Goal: Task Accomplishment & Management: Use online tool/utility

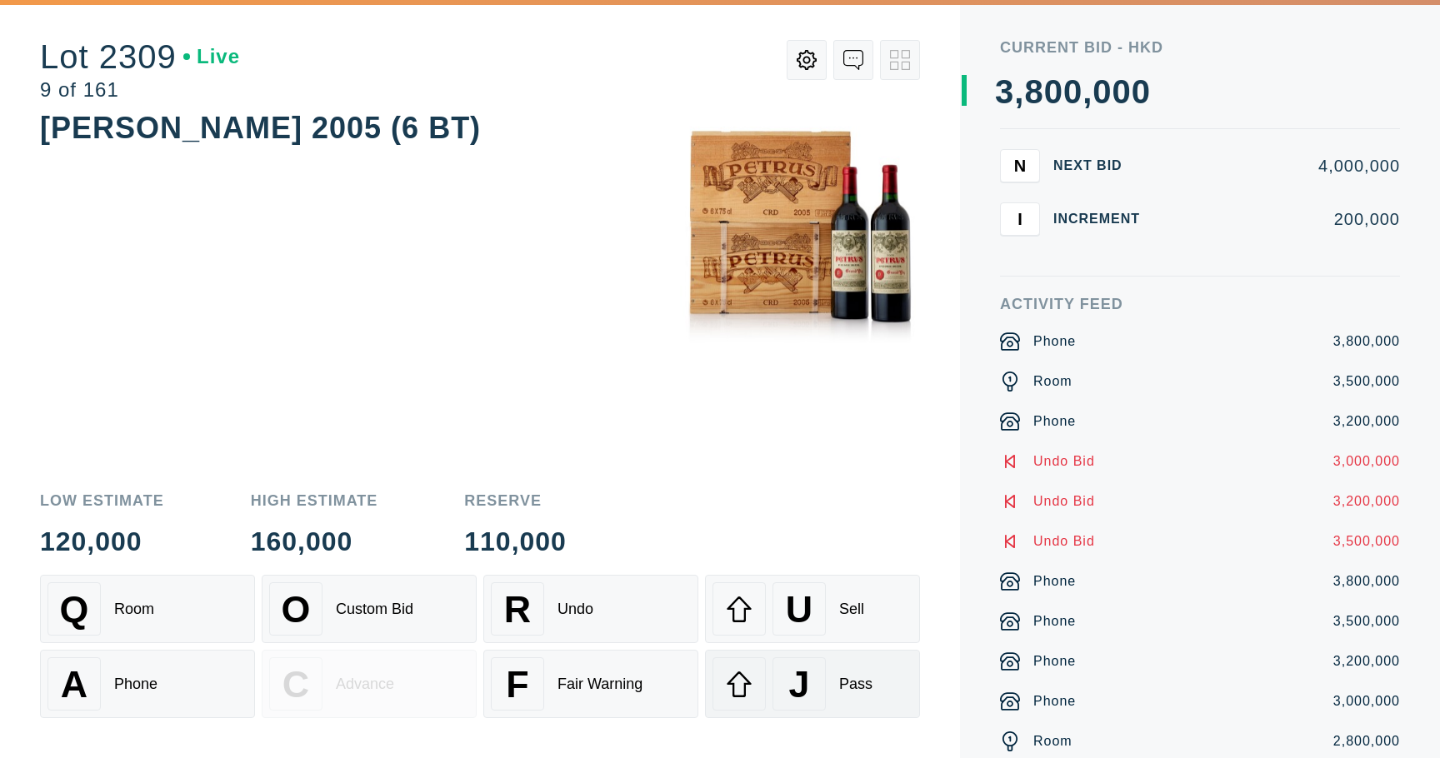
click at [752, 673] on icon at bounding box center [739, 684] width 27 height 27
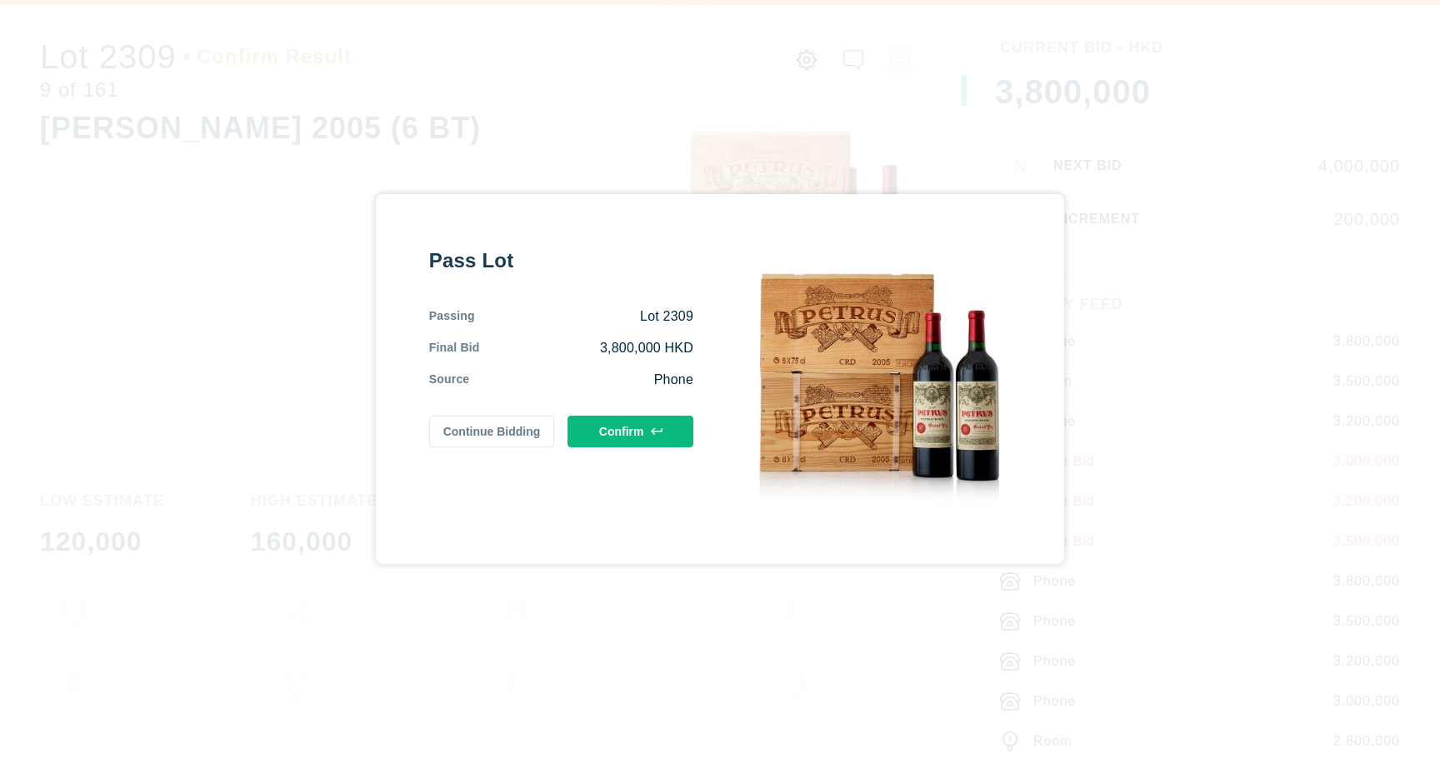
click at [674, 442] on button "Confirm" at bounding box center [631, 432] width 126 height 32
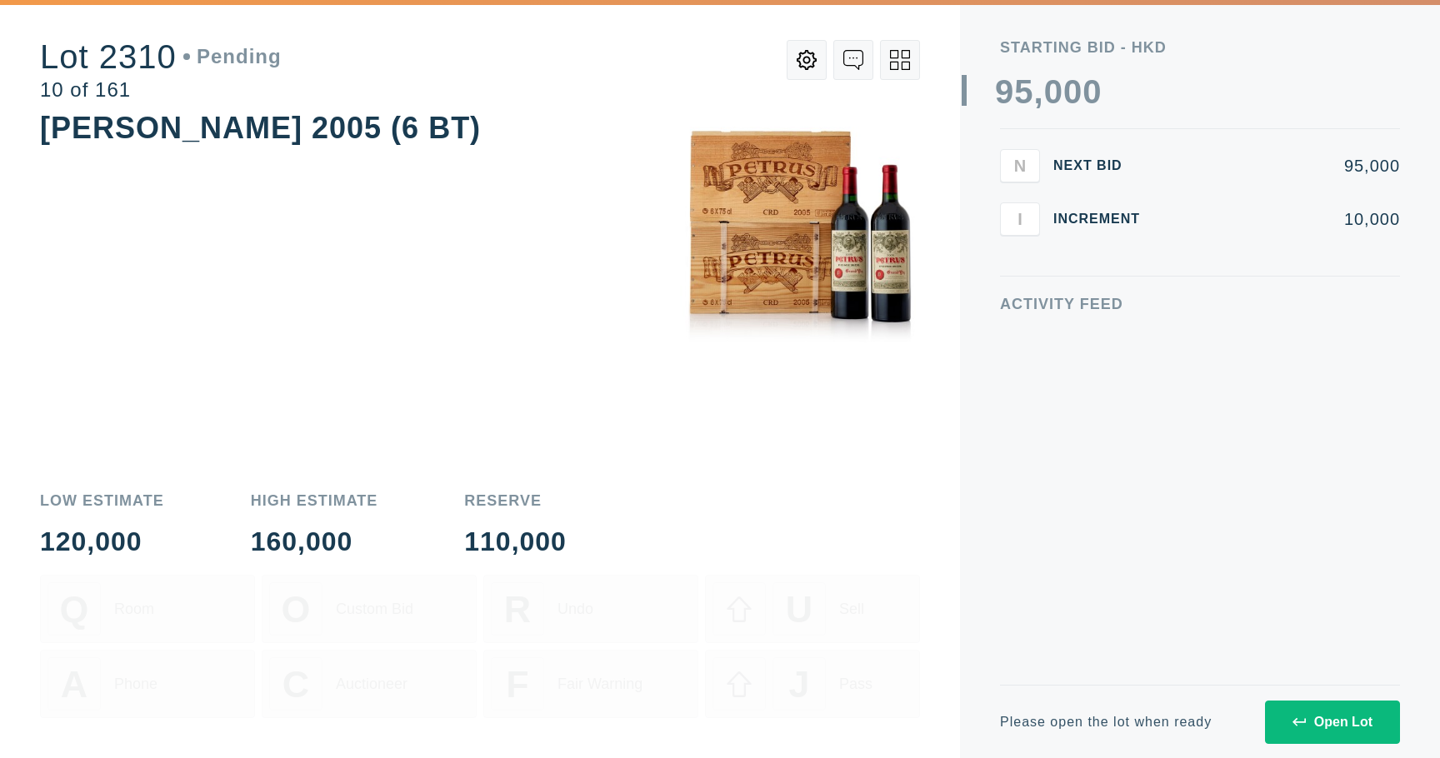
click at [1283, 703] on button "Open Lot" at bounding box center [1332, 722] width 135 height 43
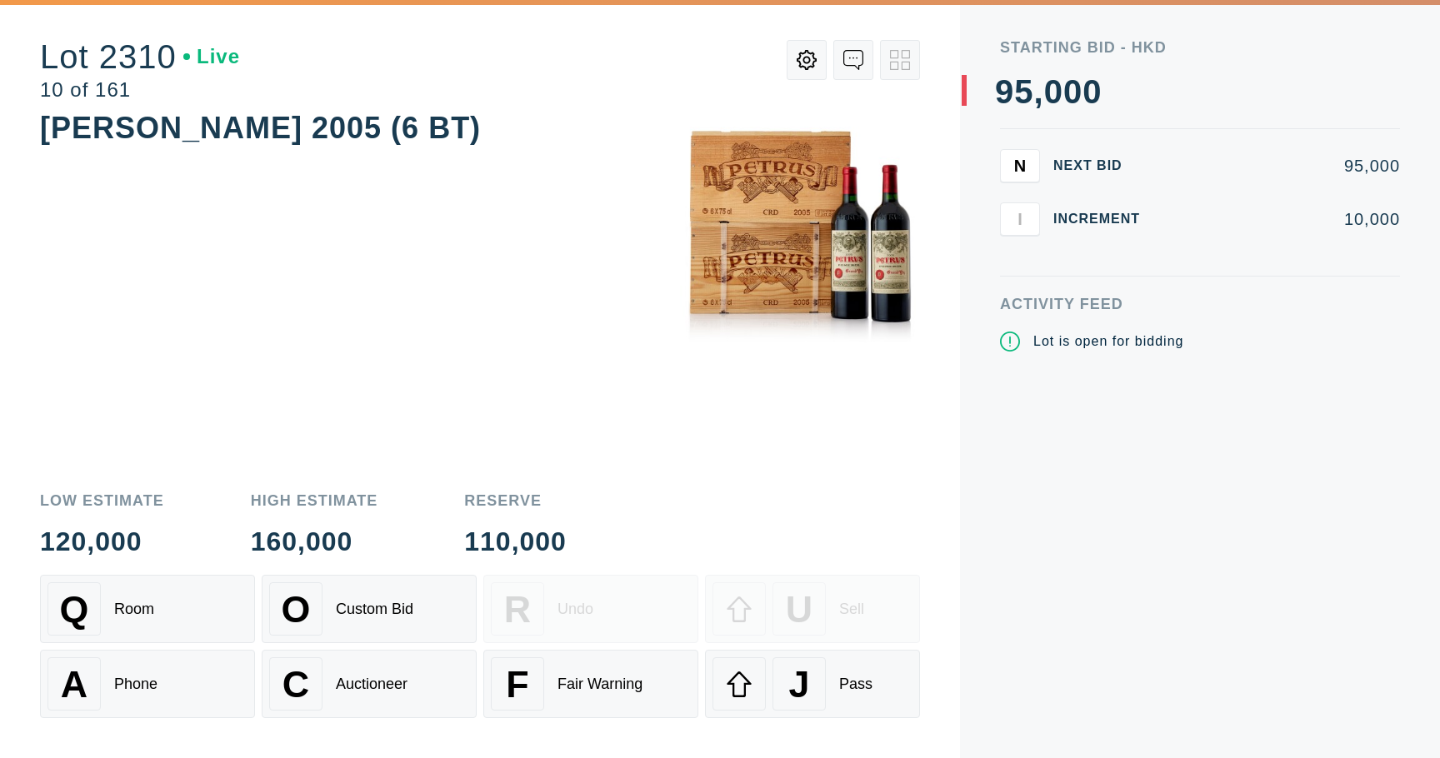
click at [858, 719] on div "Q Room O Custom Bid R Undo U Sell A Phone C Auctioneer F Fair Warning J Pass" at bounding box center [480, 666] width 880 height 183
click at [858, 703] on div "J Pass" at bounding box center [813, 684] width 200 height 53
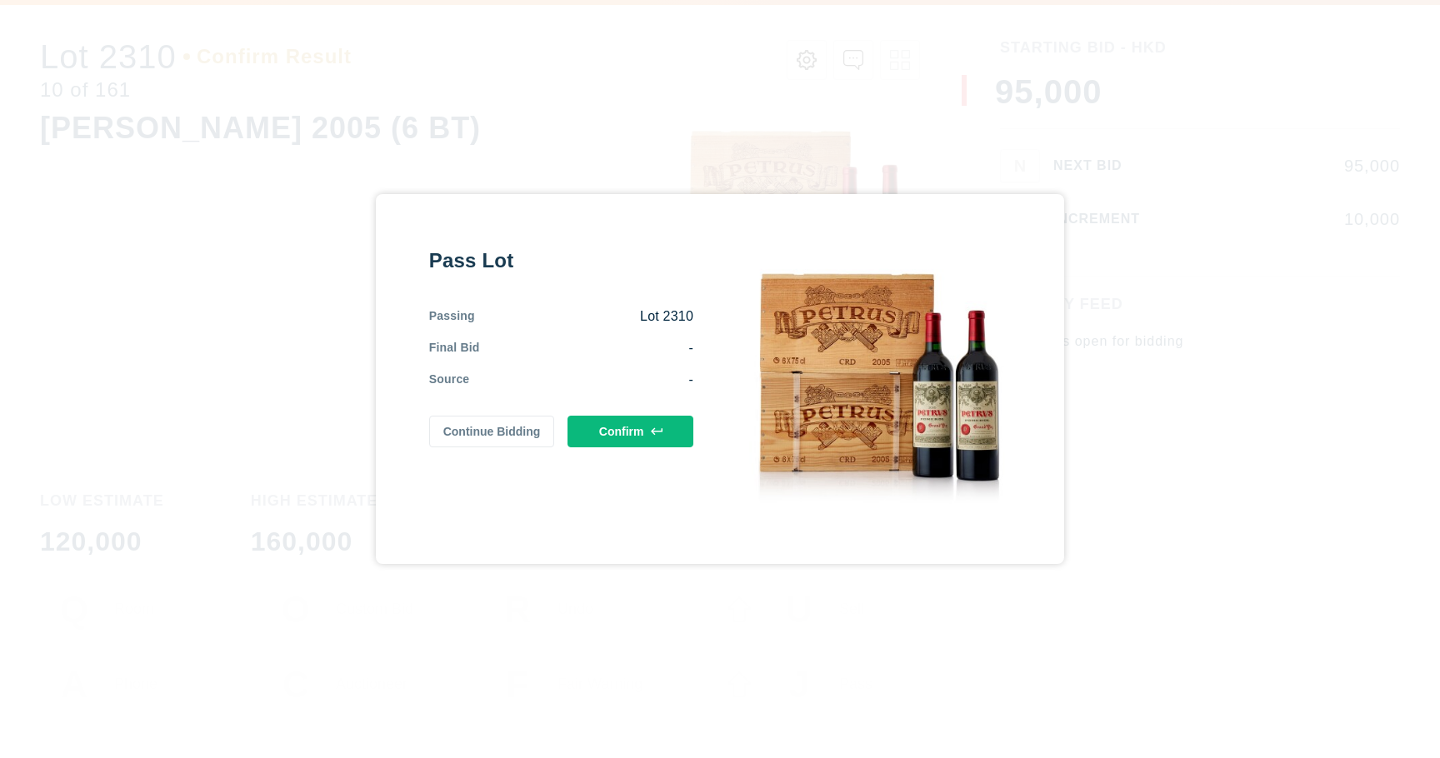
click at [663, 445] on button "Confirm" at bounding box center [631, 432] width 126 height 32
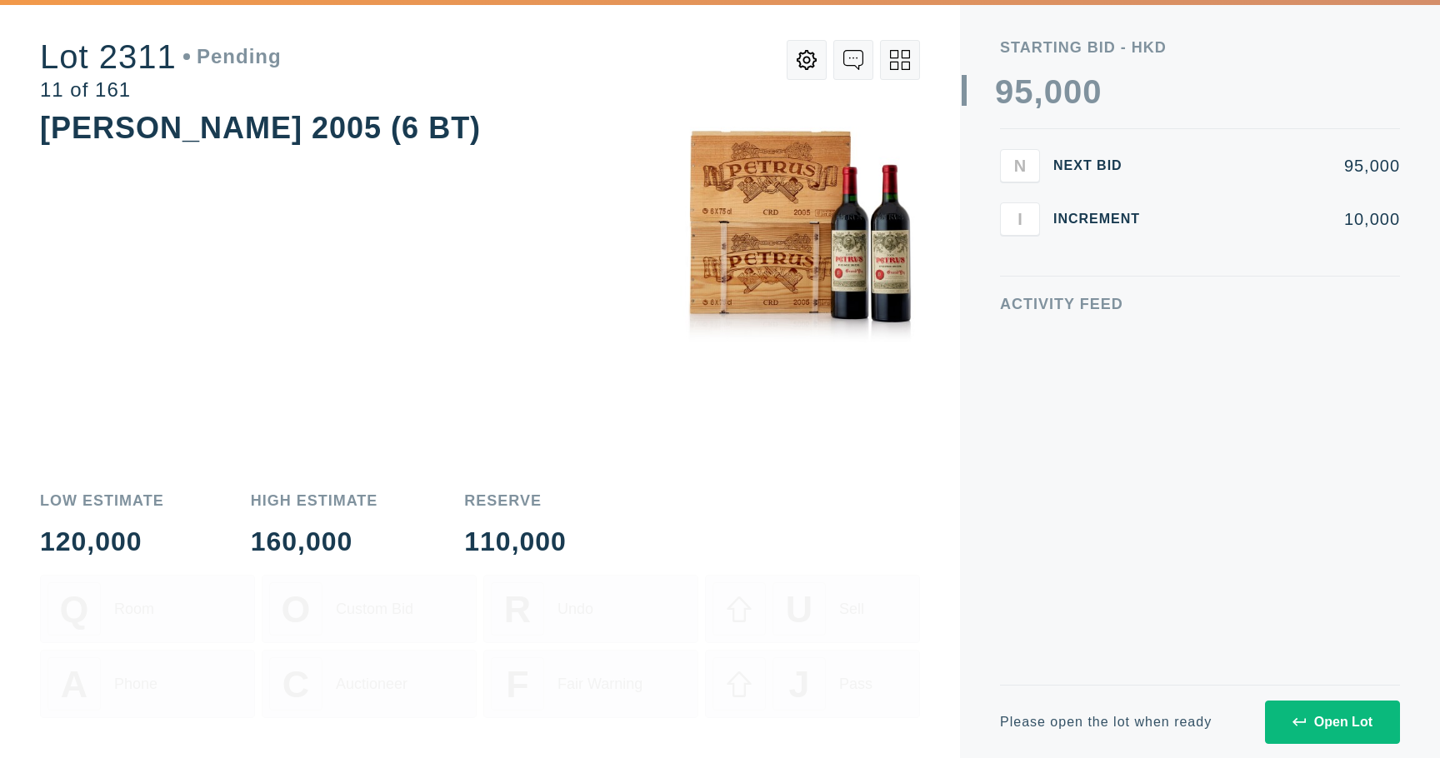
click at [1289, 703] on button "Open Lot" at bounding box center [1332, 722] width 135 height 43
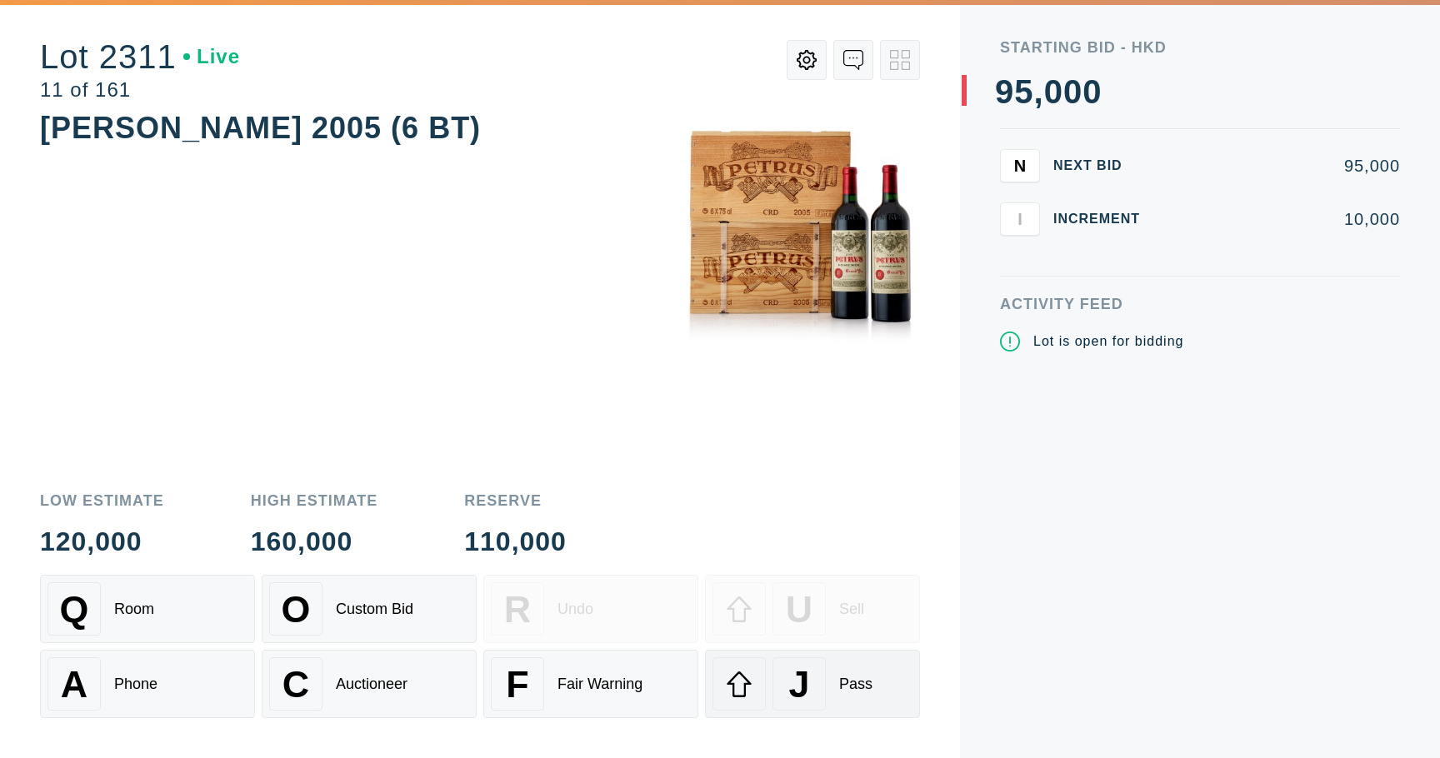
click at [888, 688] on div "J Pass" at bounding box center [813, 684] width 200 height 53
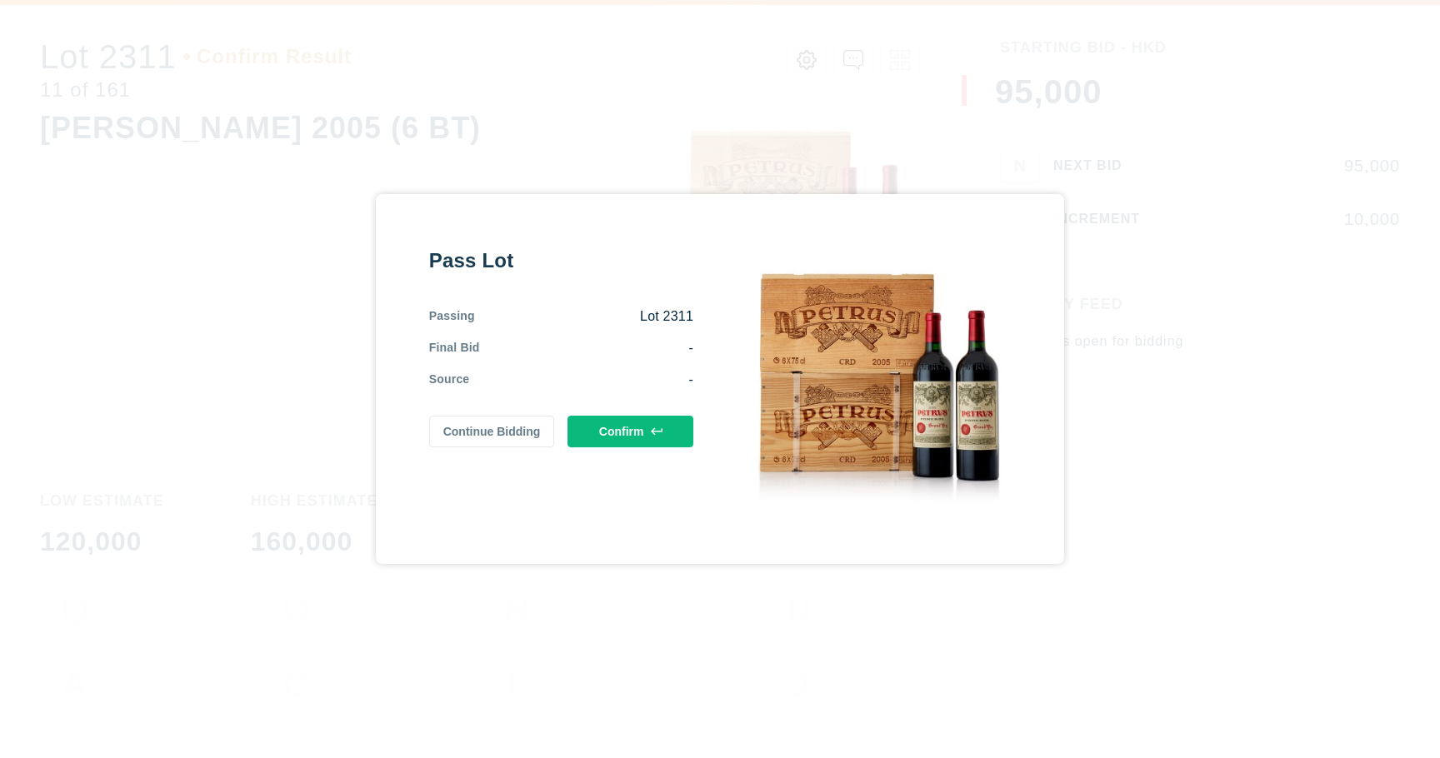
click at [676, 448] on div "Pass Lot Passing Lot 2311 Final Bid - Source - Continue Bidding Confirm" at bounding box center [561, 379] width 264 height 263
click at [675, 446] on button "Confirm" at bounding box center [631, 432] width 126 height 32
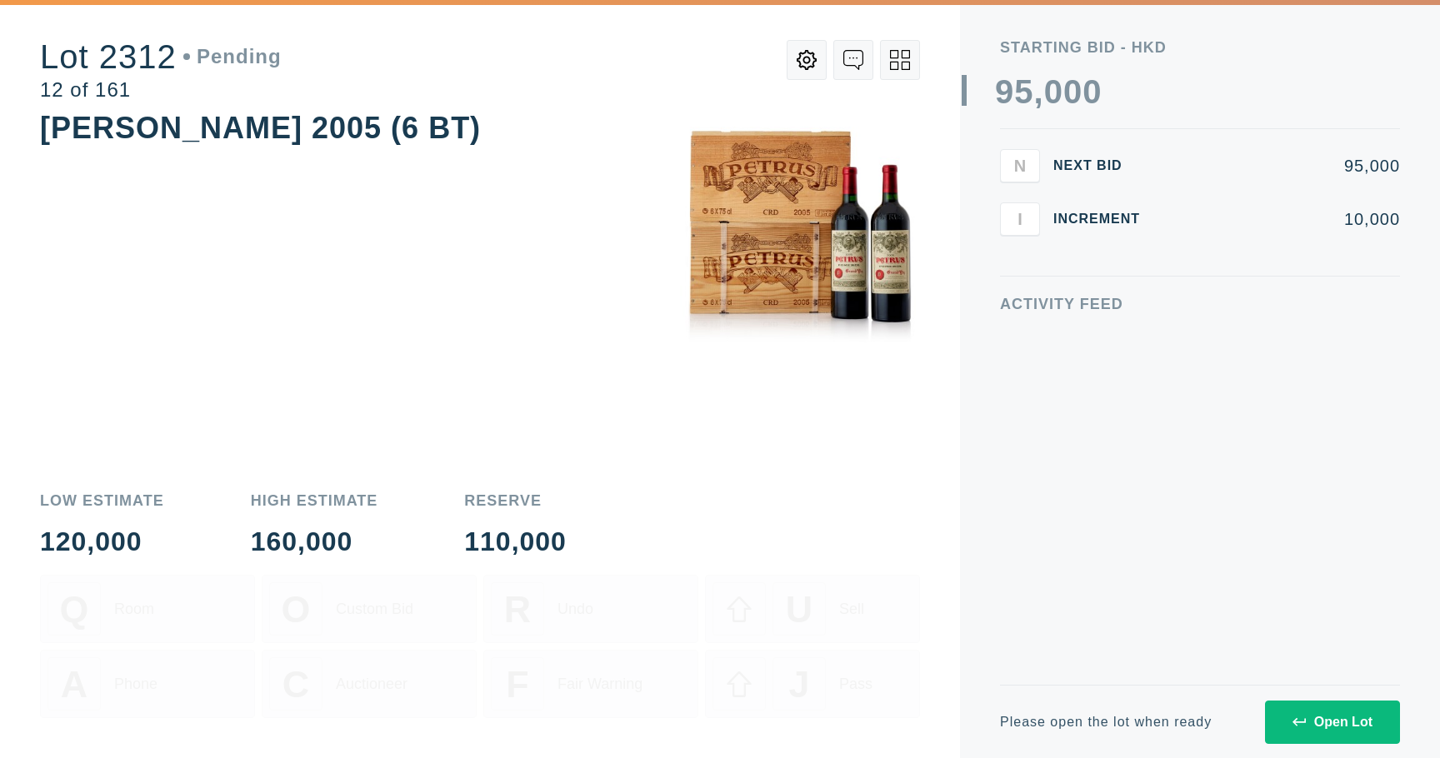
click at [1288, 723] on button "Open Lot" at bounding box center [1332, 722] width 135 height 43
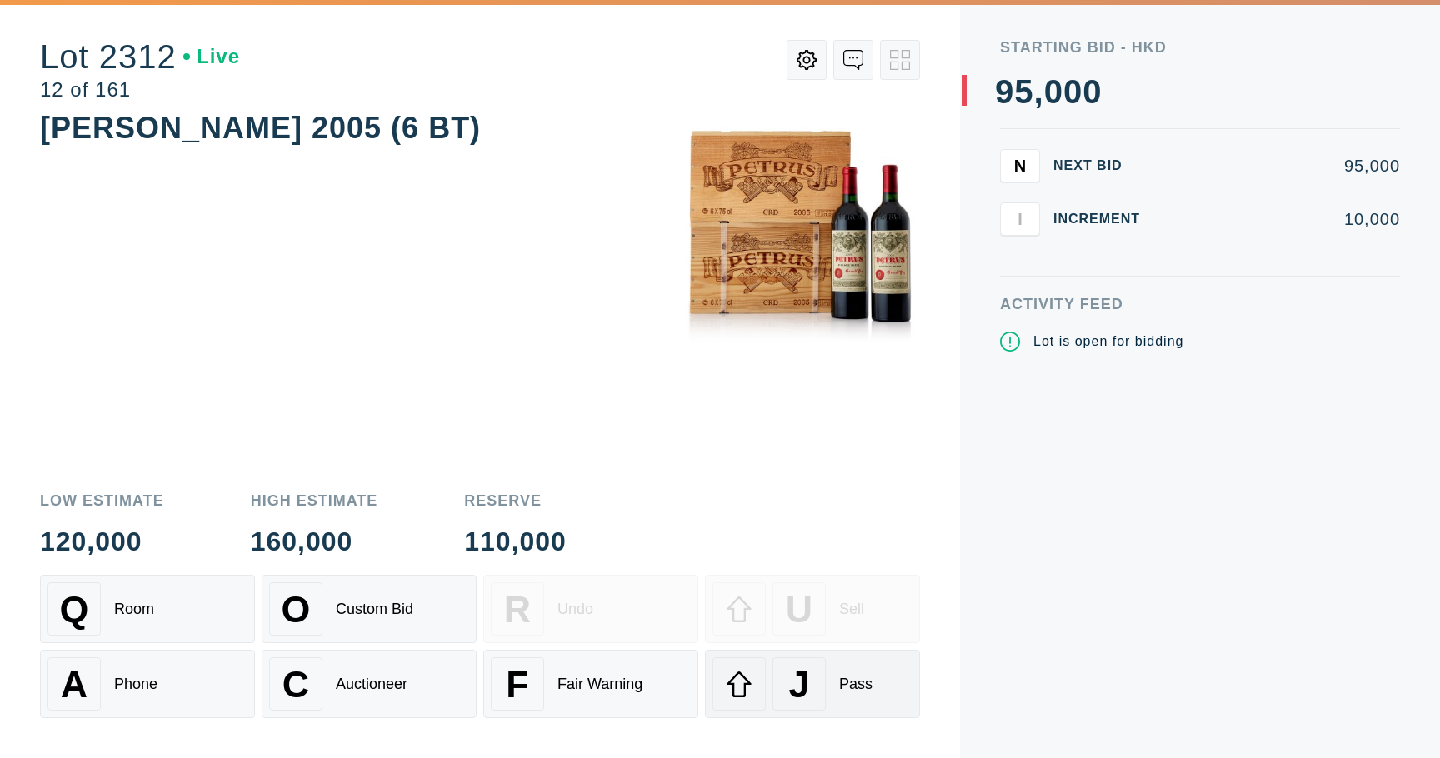
click at [893, 678] on div "J Pass" at bounding box center [813, 684] width 200 height 53
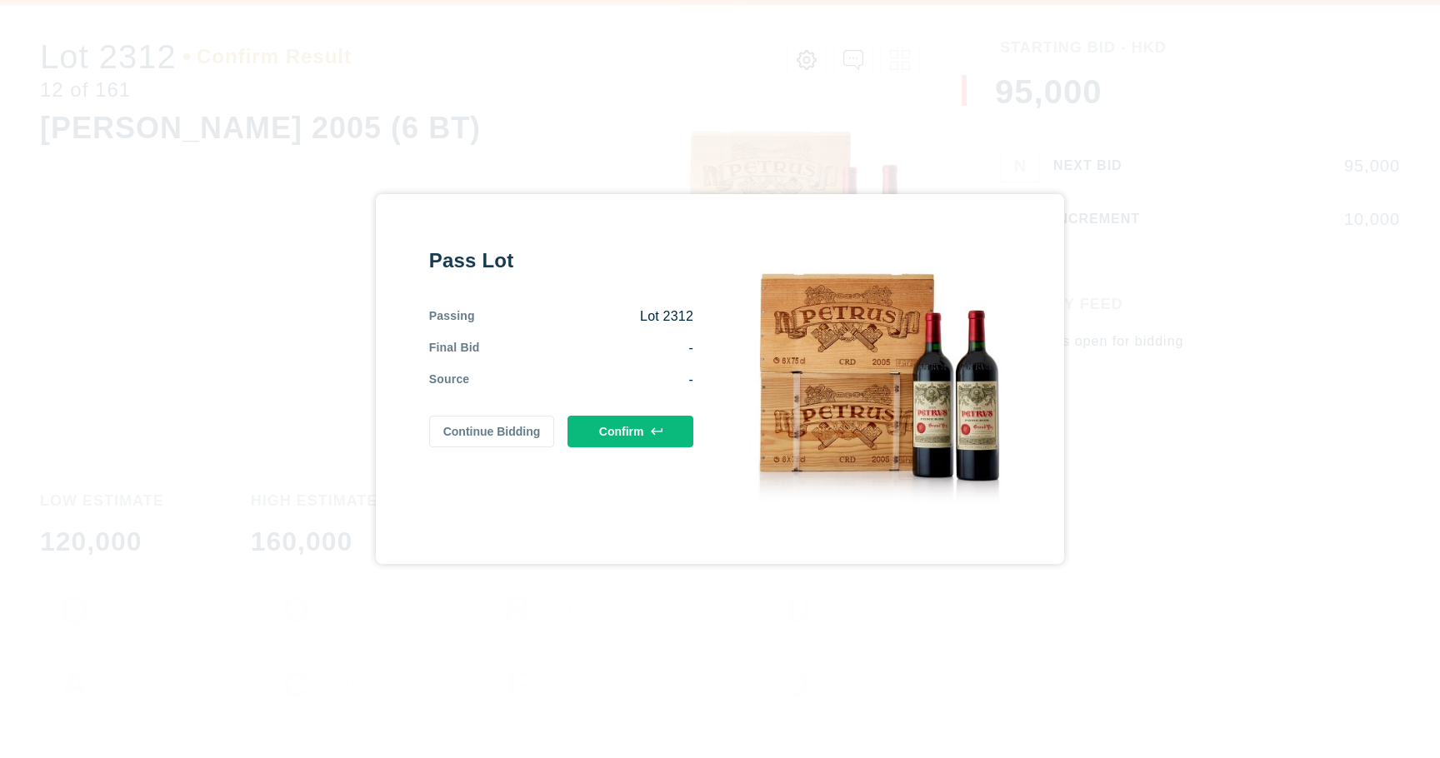
click at [671, 438] on button "Confirm" at bounding box center [631, 432] width 126 height 32
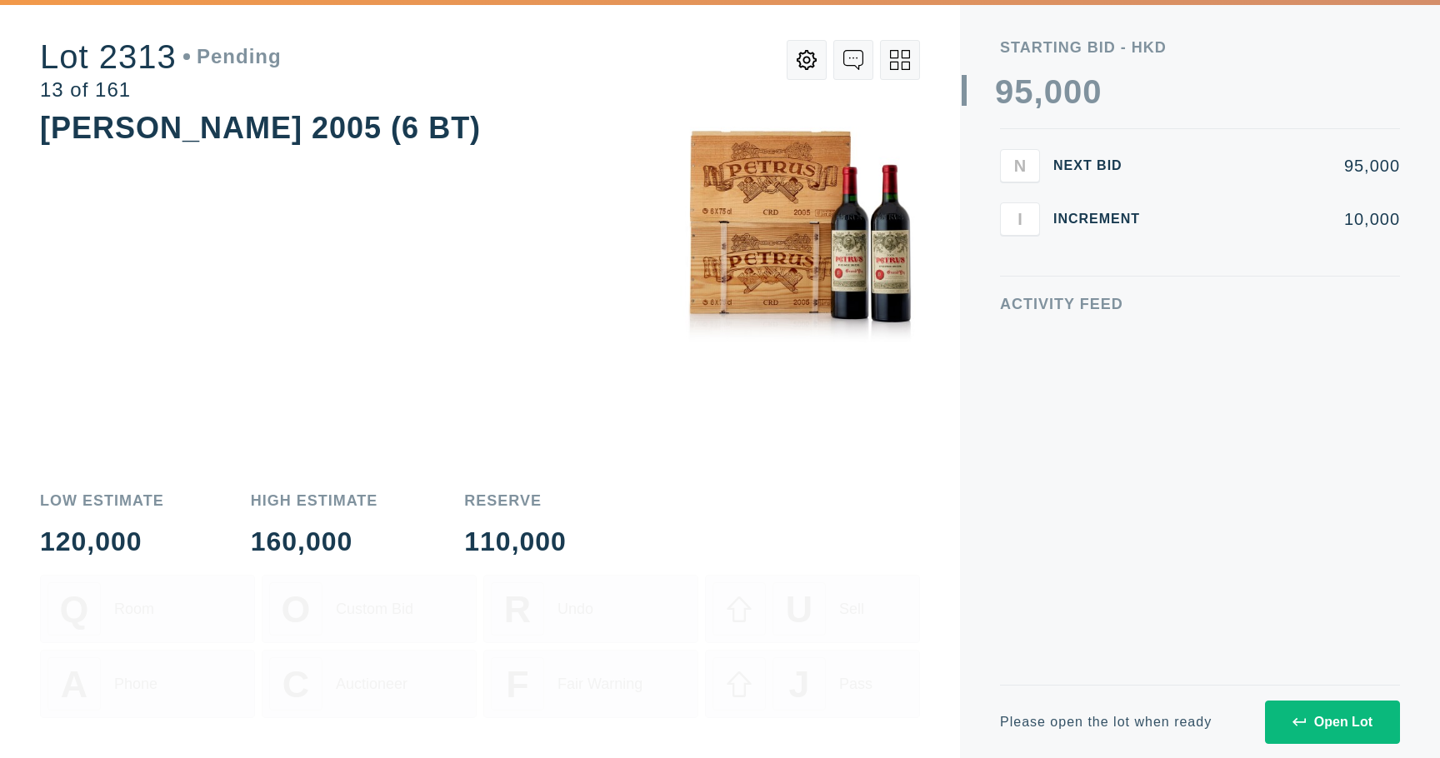
click at [1378, 720] on button "Open Lot" at bounding box center [1332, 722] width 135 height 43
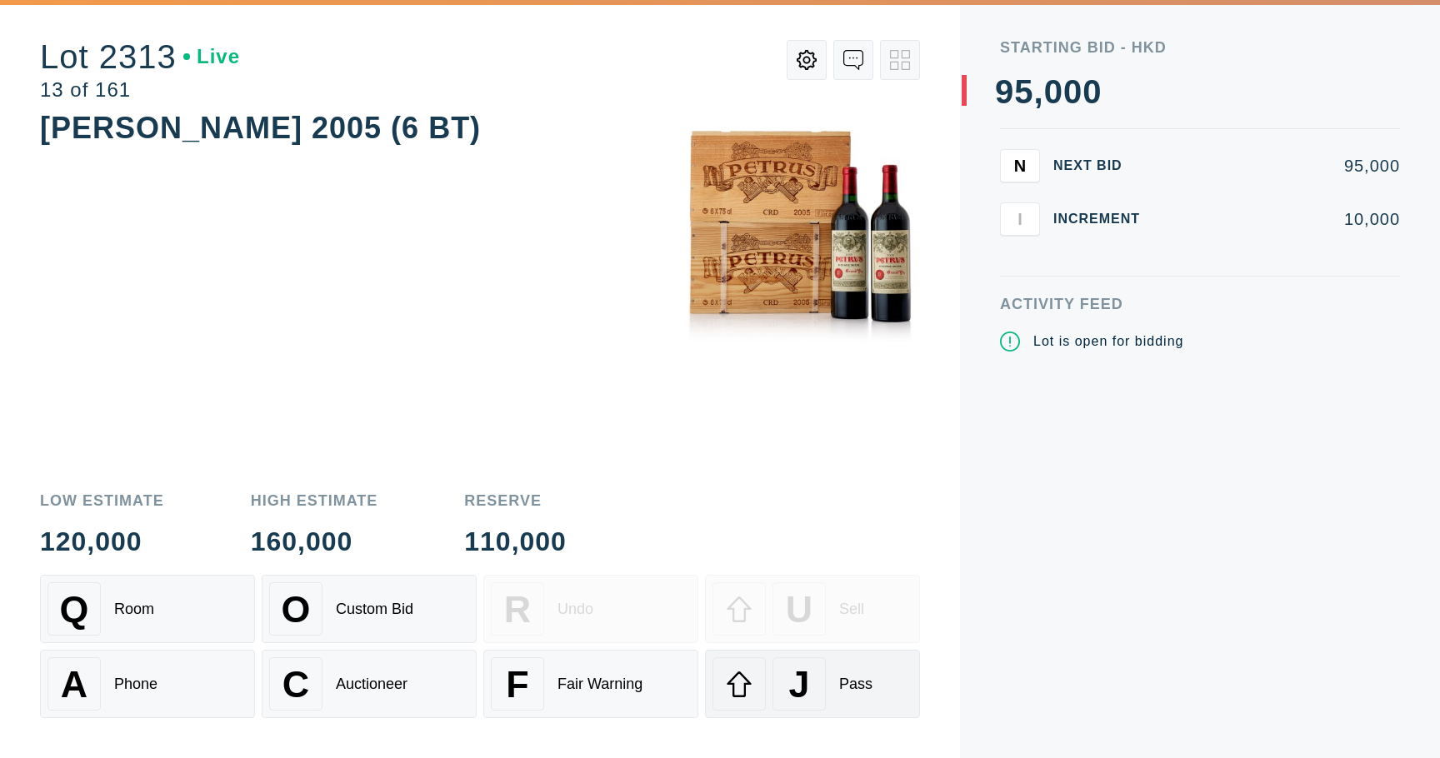
click at [903, 691] on div "J Pass" at bounding box center [813, 684] width 200 height 53
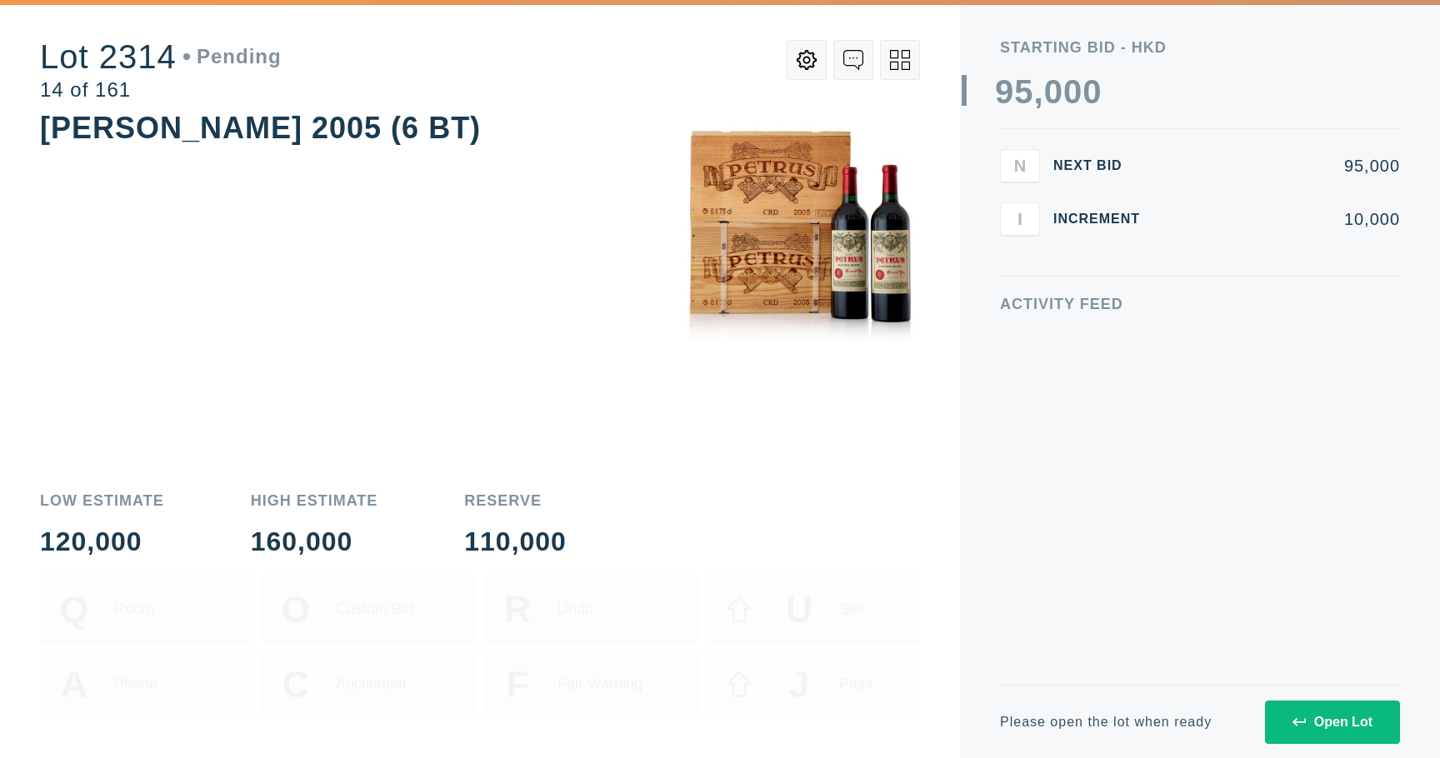
click at [1314, 730] on button "Open Lot" at bounding box center [1332, 722] width 135 height 43
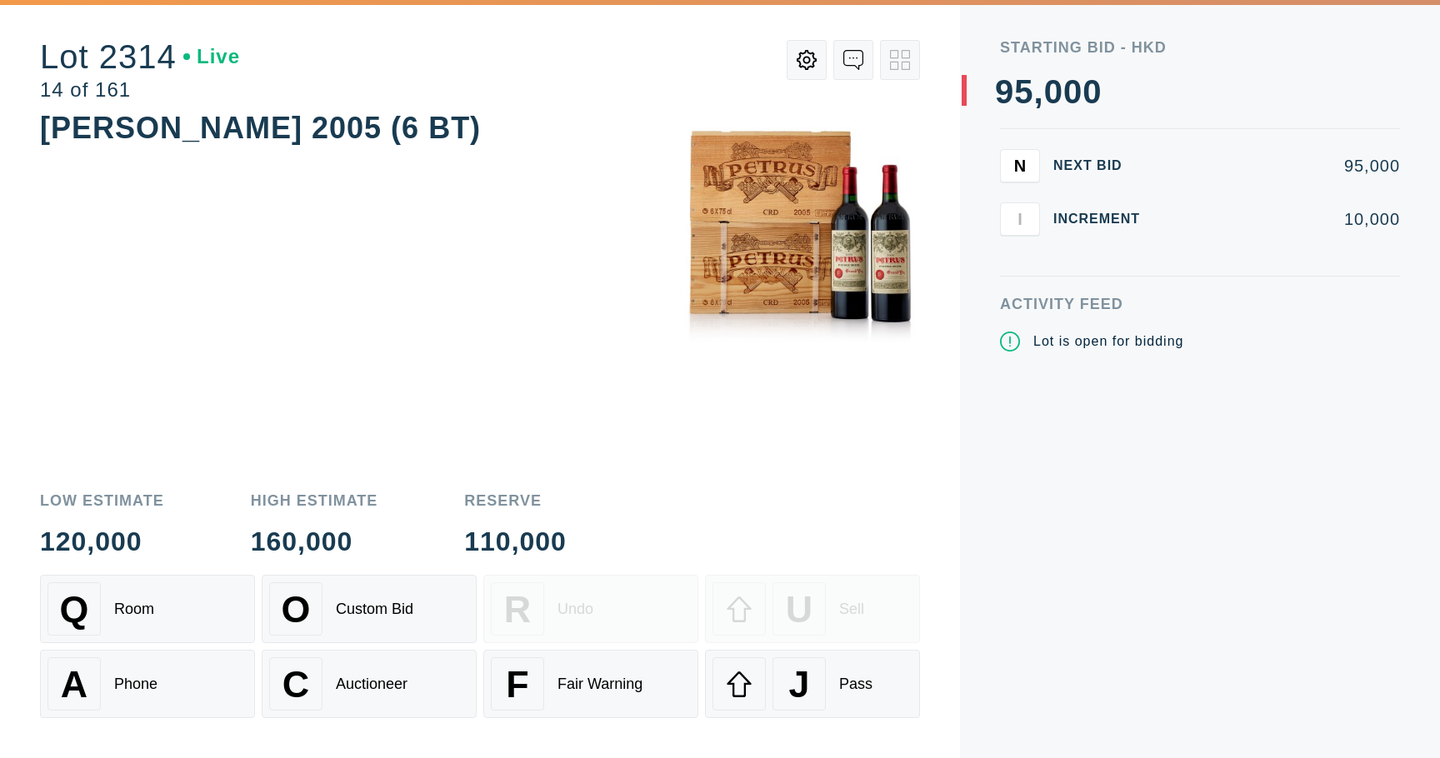
click at [959, 123] on div "Lot 2314 Live 14 of 161 Petrus 2005 (6 BT) Low Estimate 120,000 High Estimate 1…" at bounding box center [480, 379] width 960 height 758
